Goal: Task Accomplishment & Management: Use online tool/utility

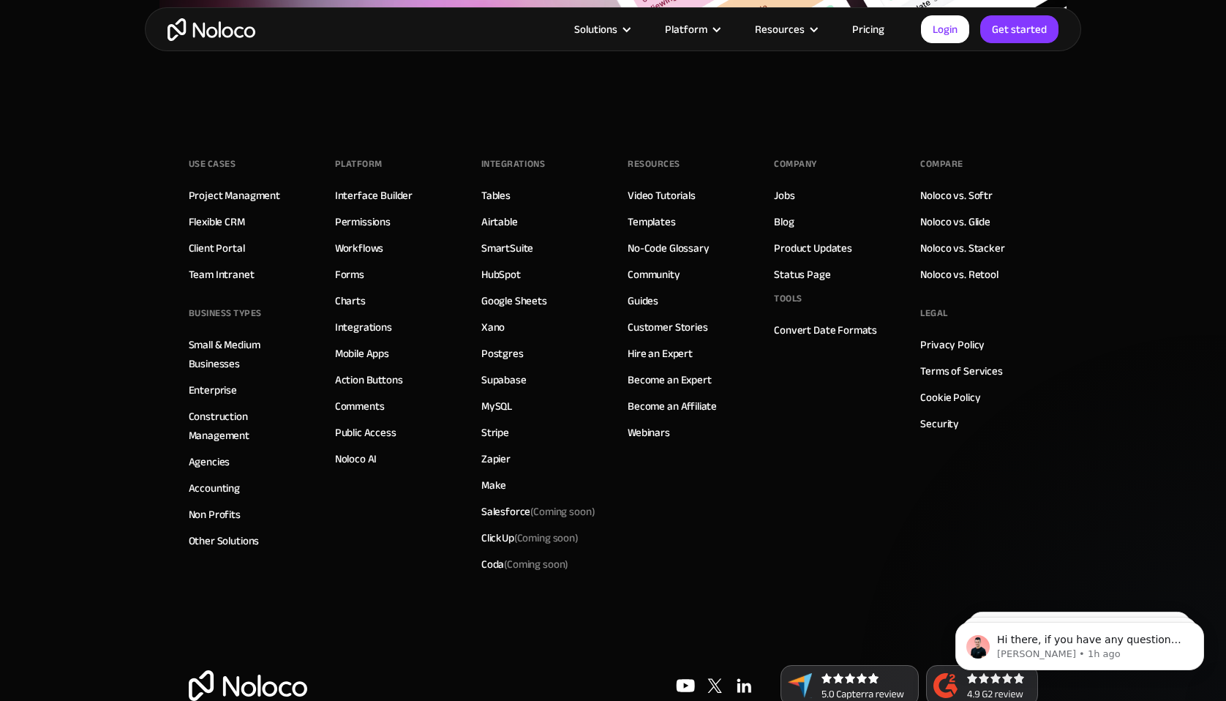
scroll to position [5023, 0]
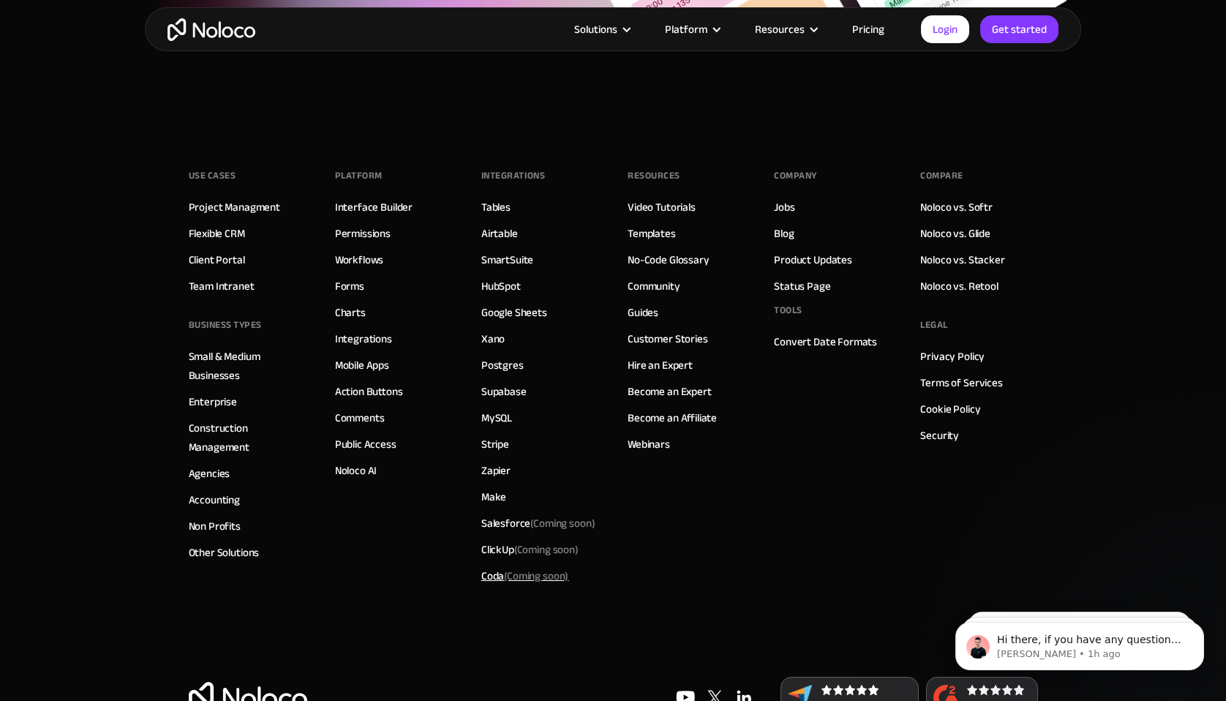
click at [495, 579] on div "Coda (Coming soon)" at bounding box center [525, 575] width 87 height 19
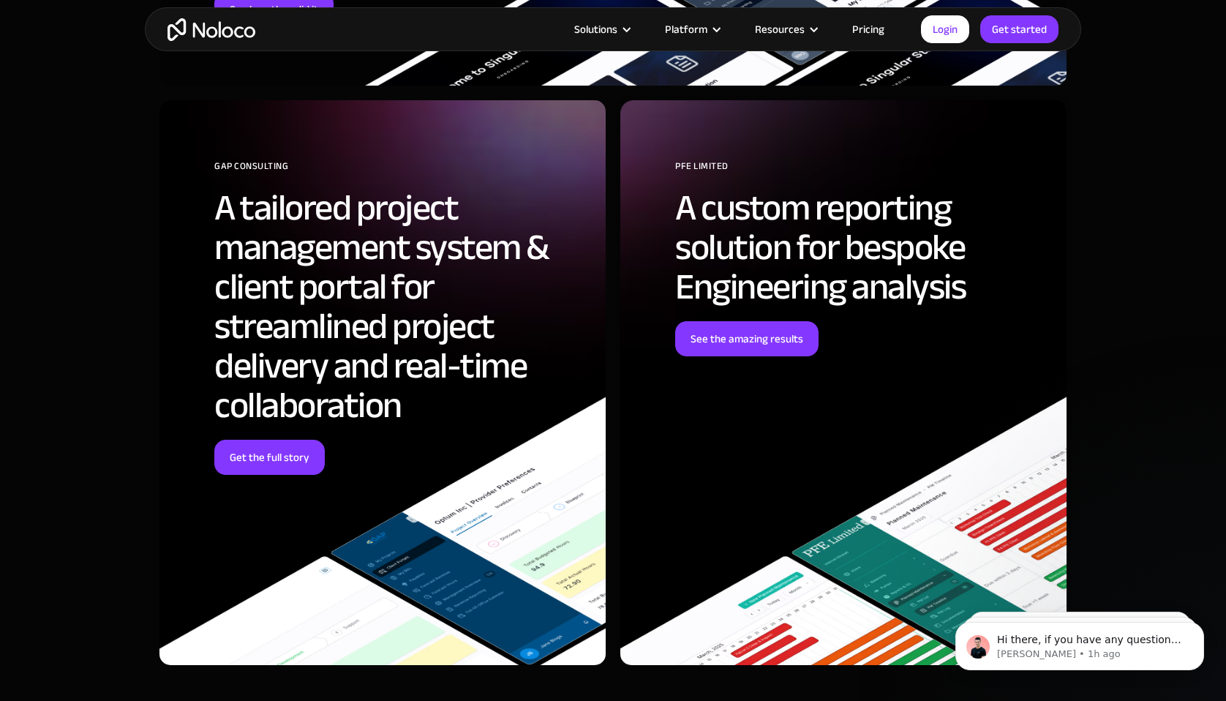
scroll to position [3896, 0]
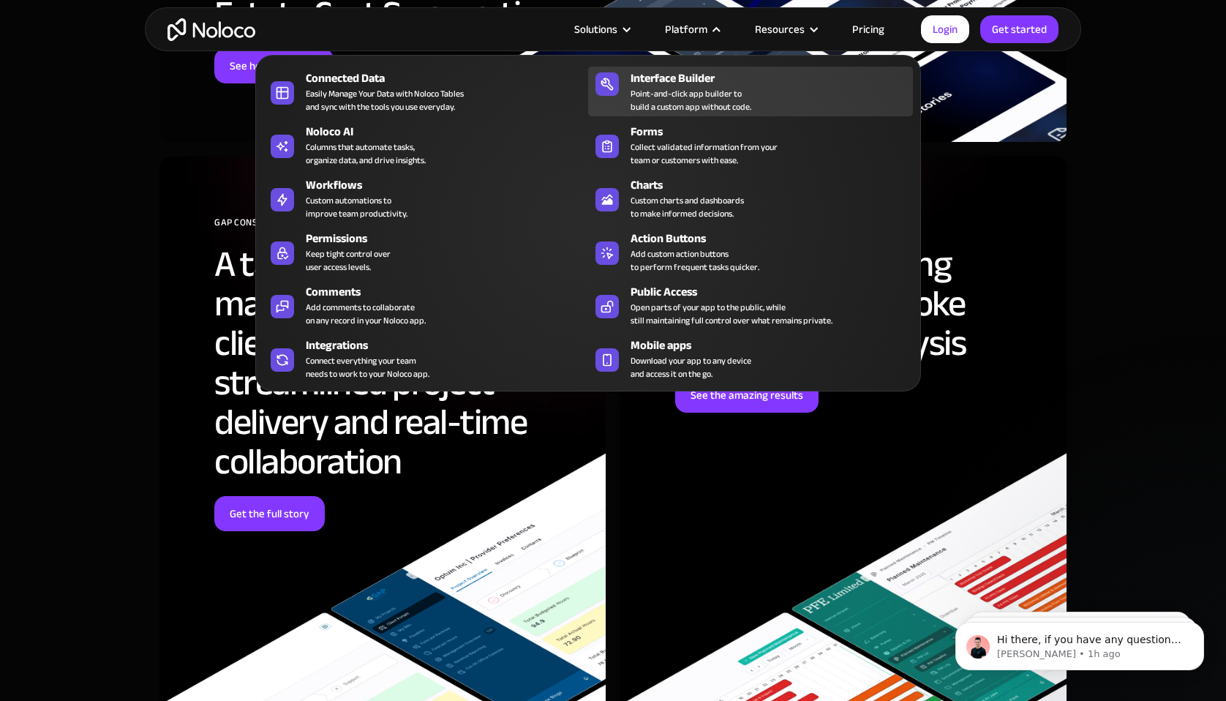
click at [686, 75] on div "Interface Builder" at bounding box center [775, 79] width 289 height 18
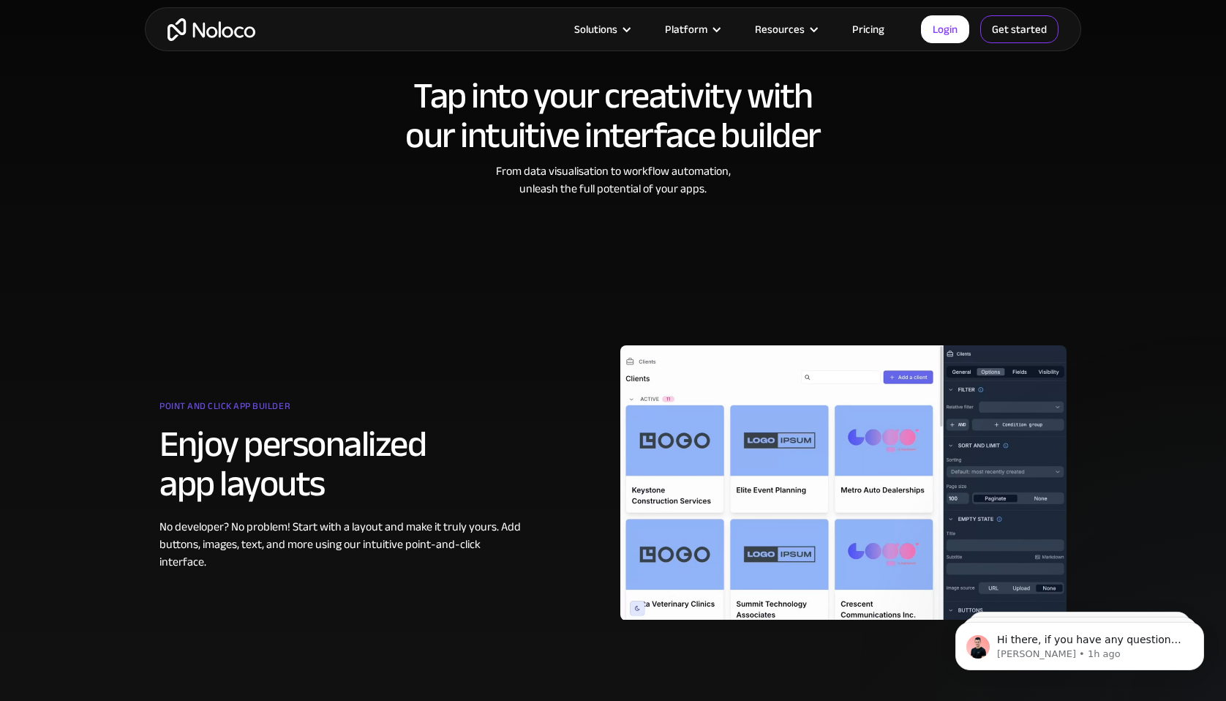
click at [0, 0] on link "Get started" at bounding box center [0, 0] width 0 height 0
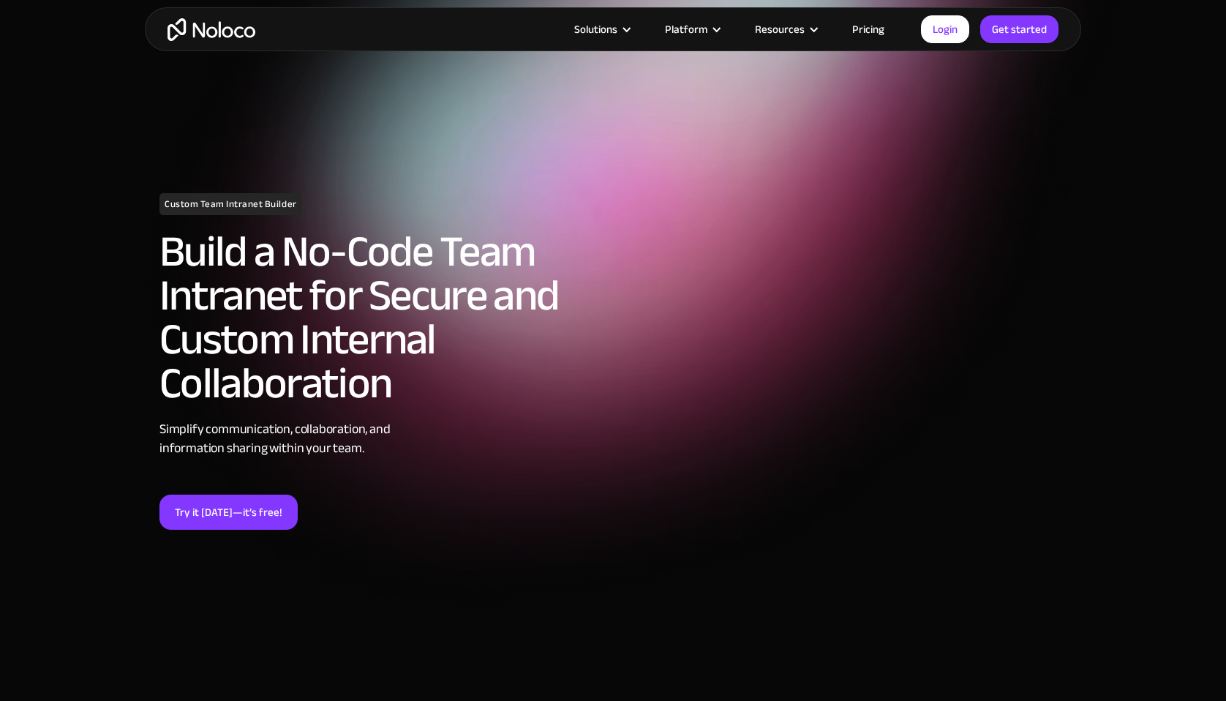
scroll to position [5758, 0]
